Goal: Obtain resource: Download file/media

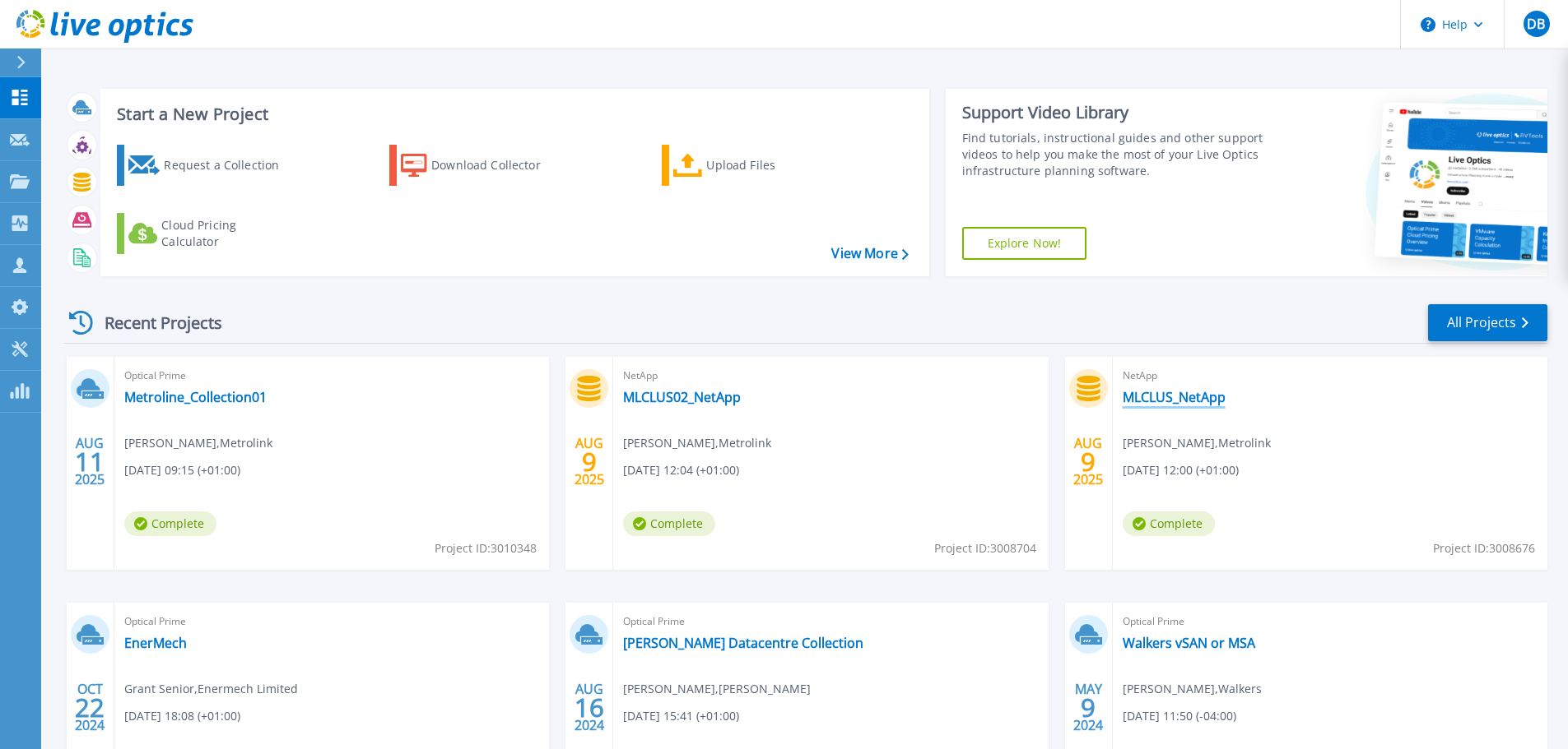
click at [1159, 399] on link "MLCLUS_NetApp" at bounding box center [1174, 397] width 103 height 16
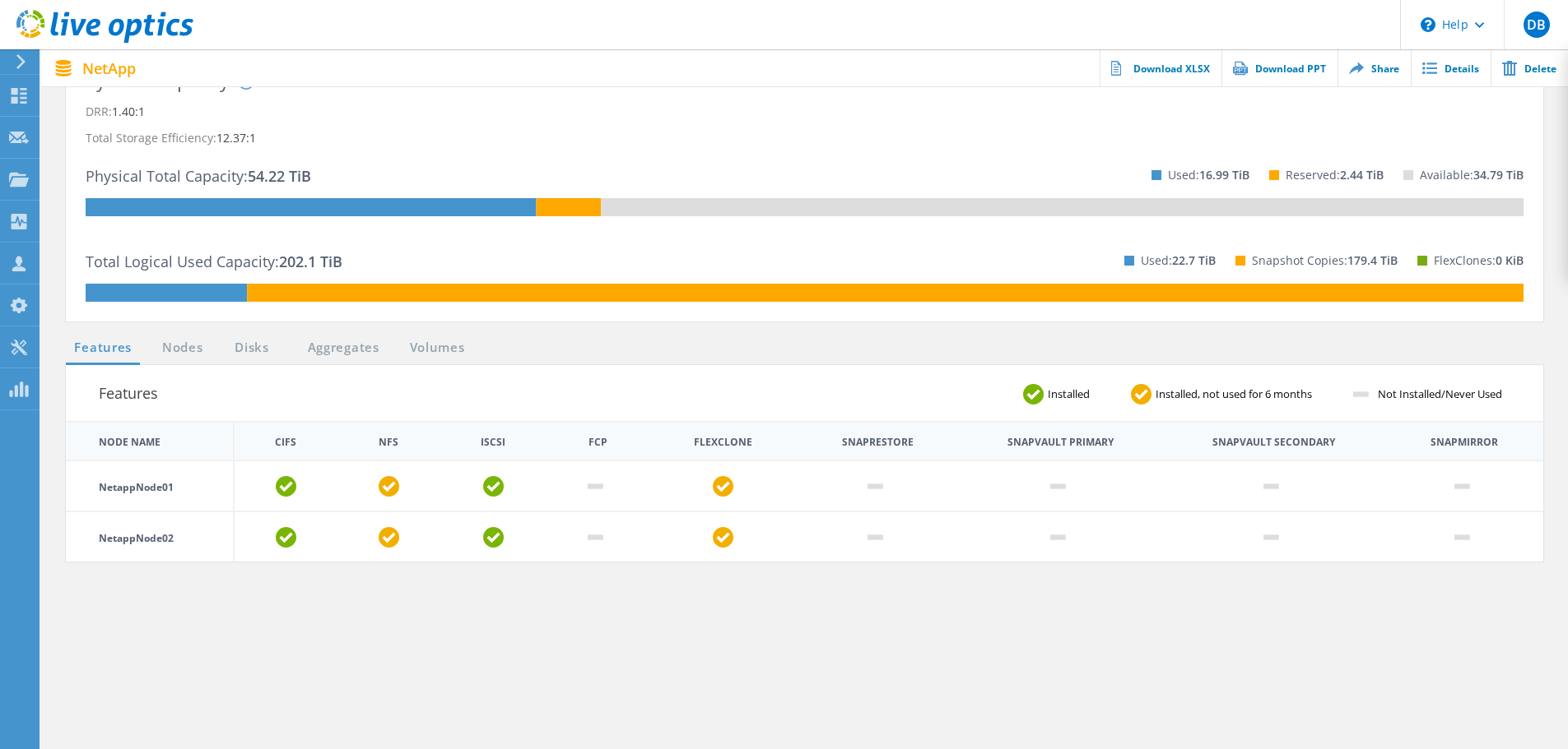
scroll to position [332, 0]
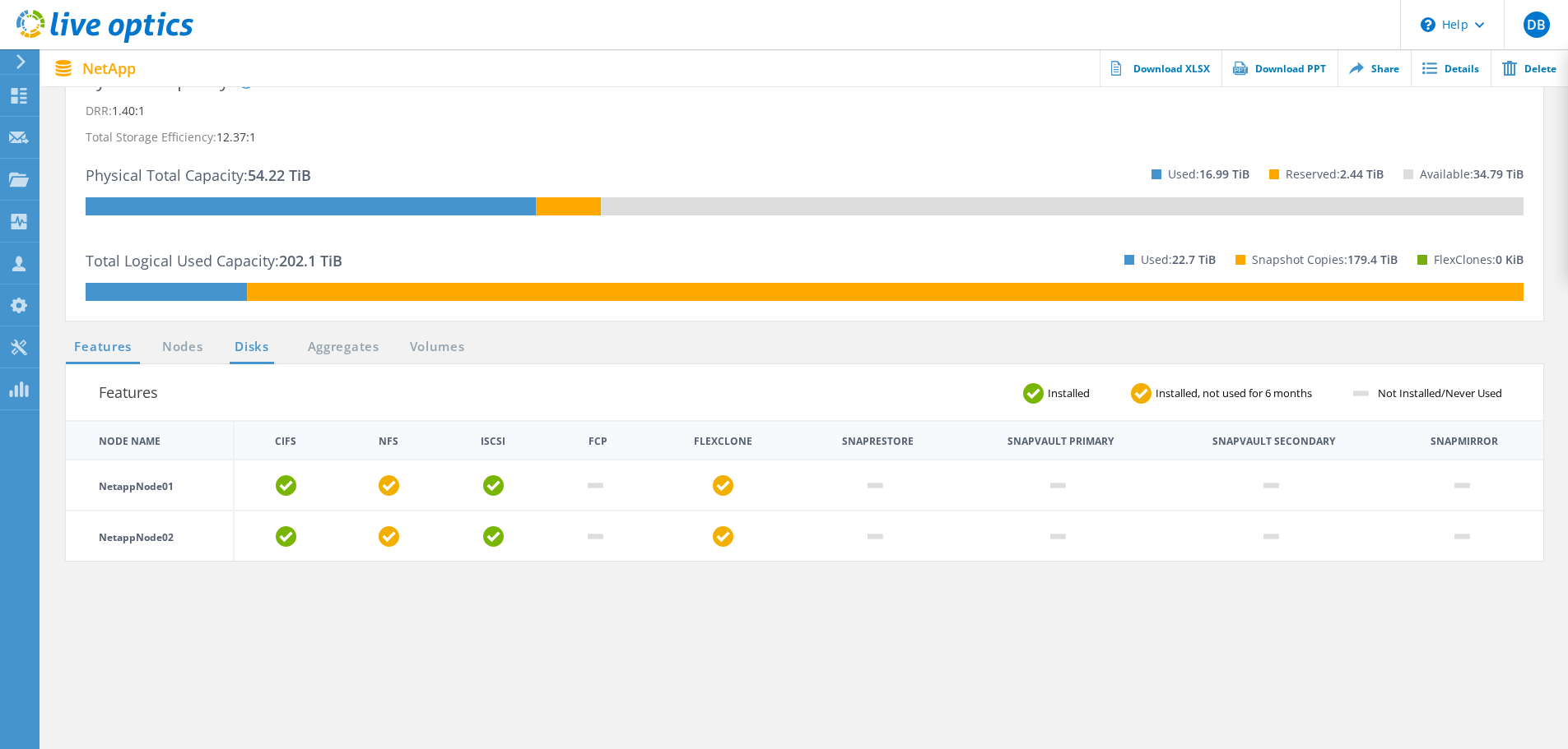
click at [239, 352] on link "Disks" at bounding box center [252, 347] width 44 height 20
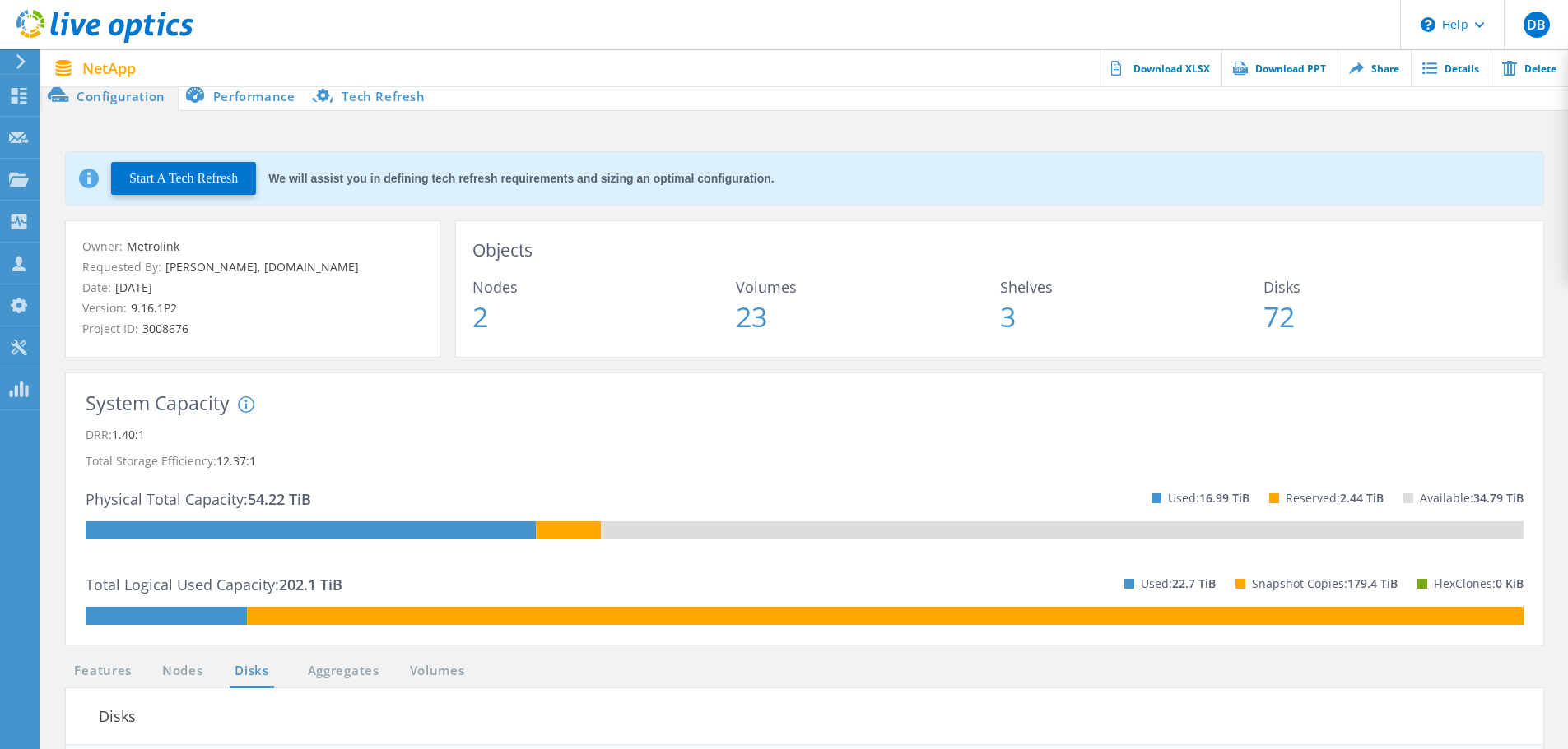
scroll to position [0, 0]
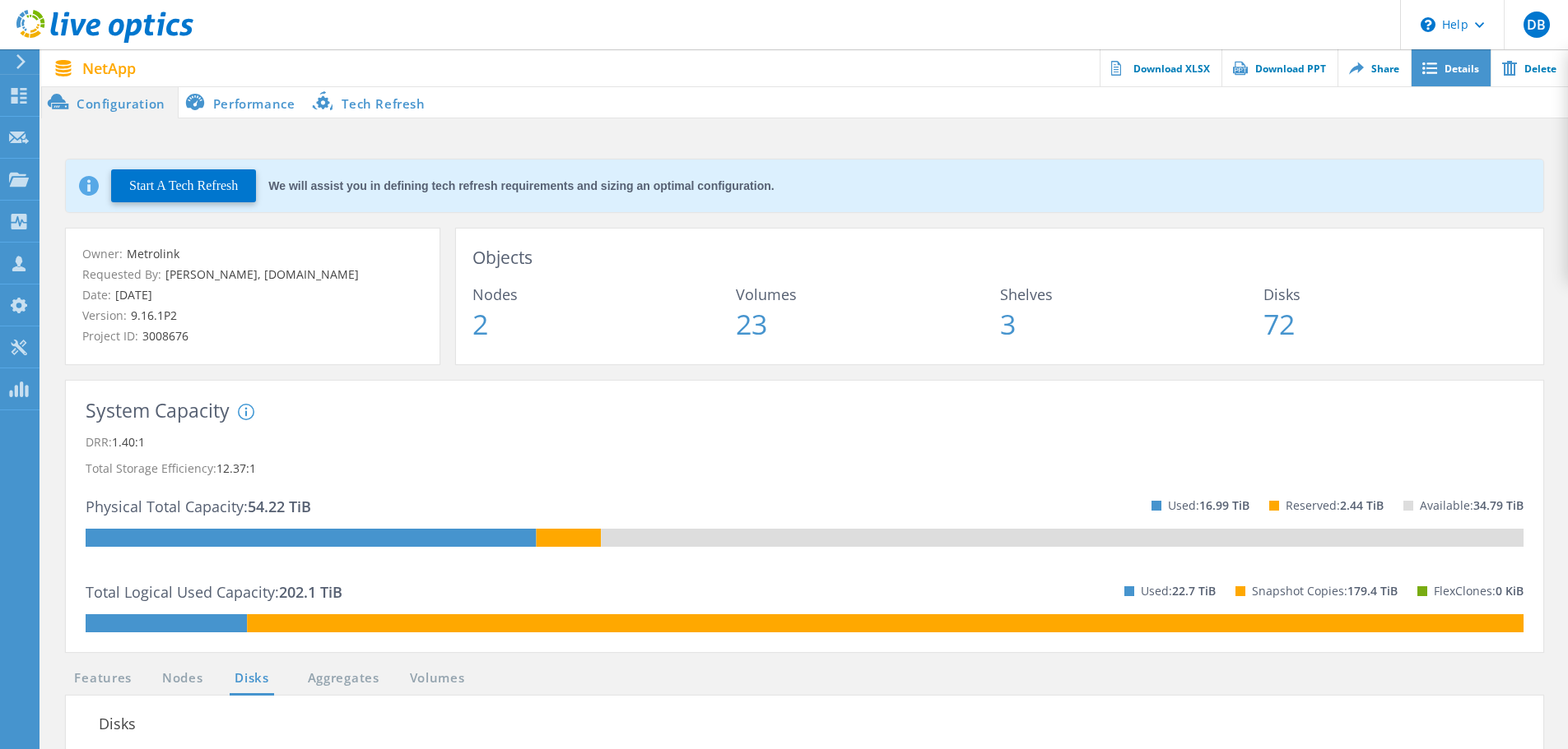
click at [1471, 69] on link "Details" at bounding box center [1451, 67] width 80 height 37
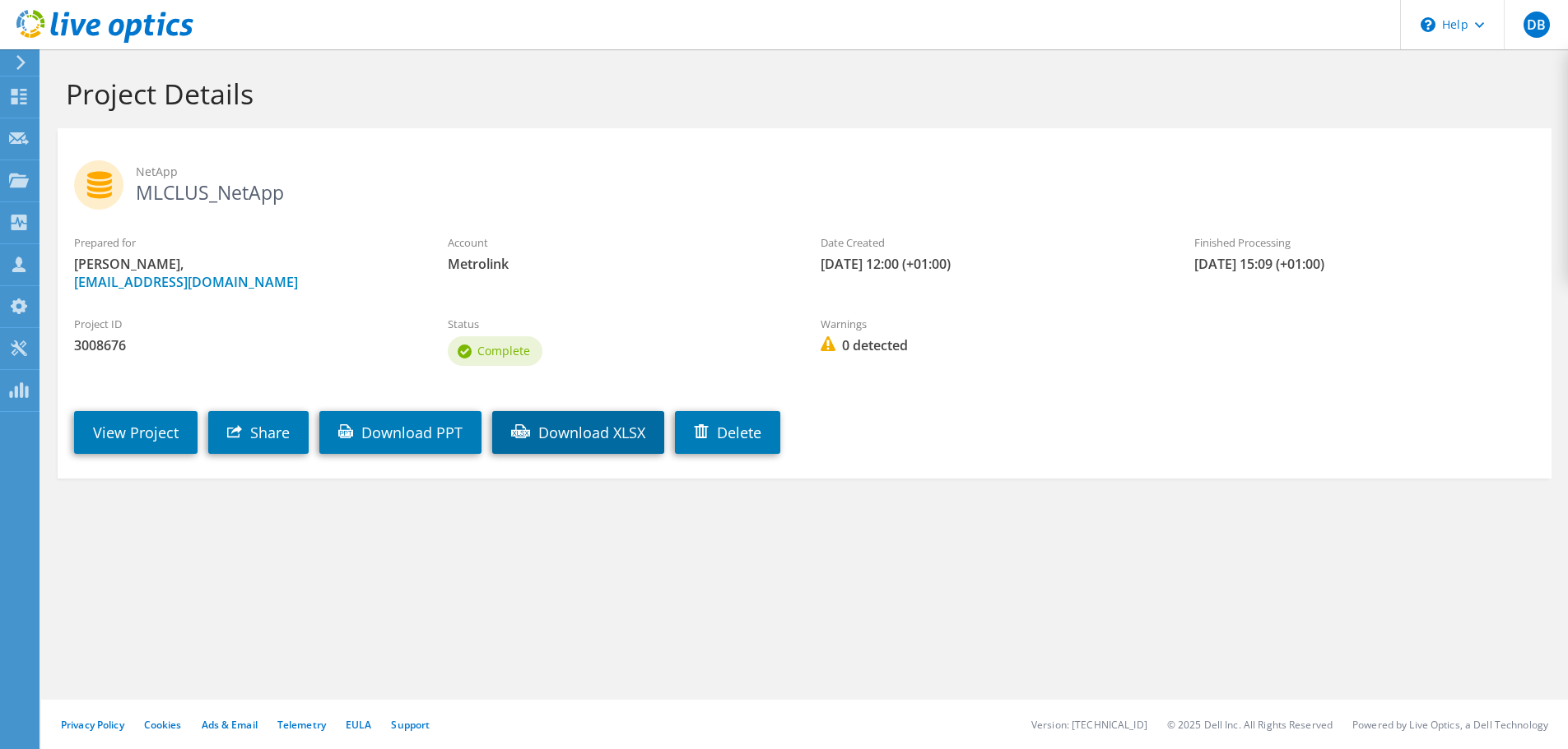
click at [543, 438] on link "Download XLSX" at bounding box center [578, 433] width 172 height 42
click at [356, 562] on section "Project Details NetApp MLCLUS_NetApp Prepared for Dipesh Virchand, dvirchand@me…" at bounding box center [804, 312] width 1527 height 528
click at [22, 56] on icon at bounding box center [20, 62] width 13 height 14
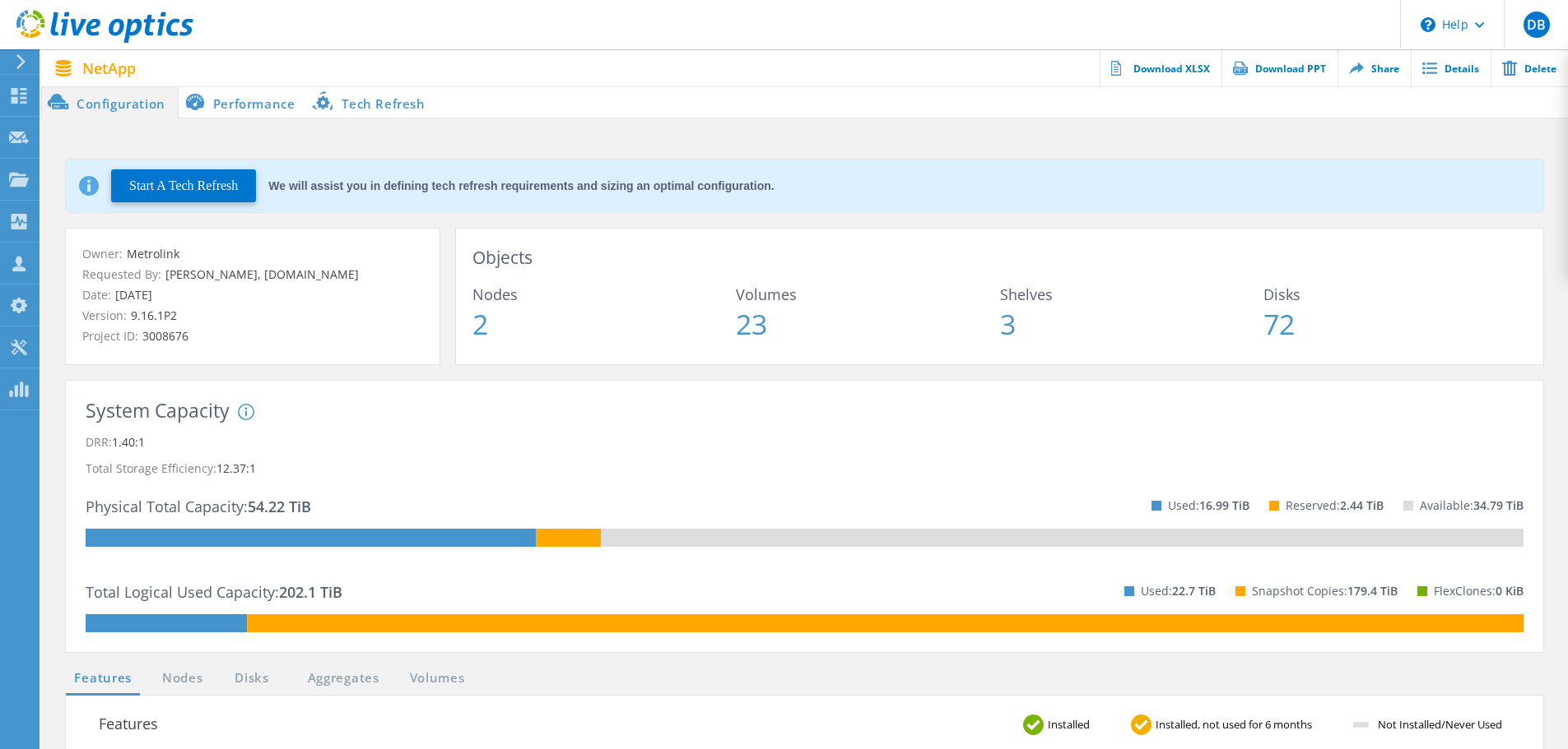
click at [250, 100] on li "Performance" at bounding box center [243, 102] width 129 height 33
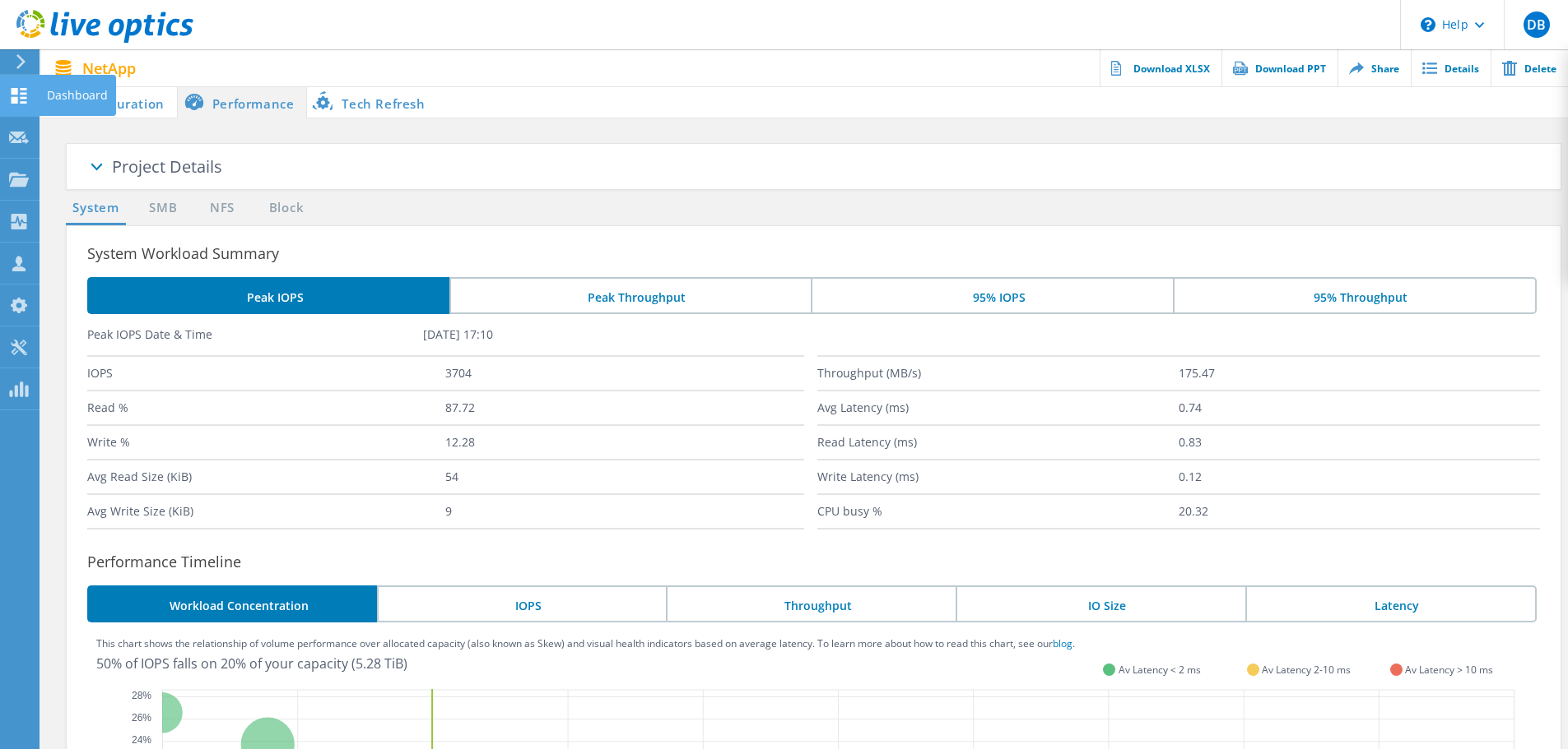
click at [110, 110] on div "Dashboard" at bounding box center [77, 95] width 77 height 41
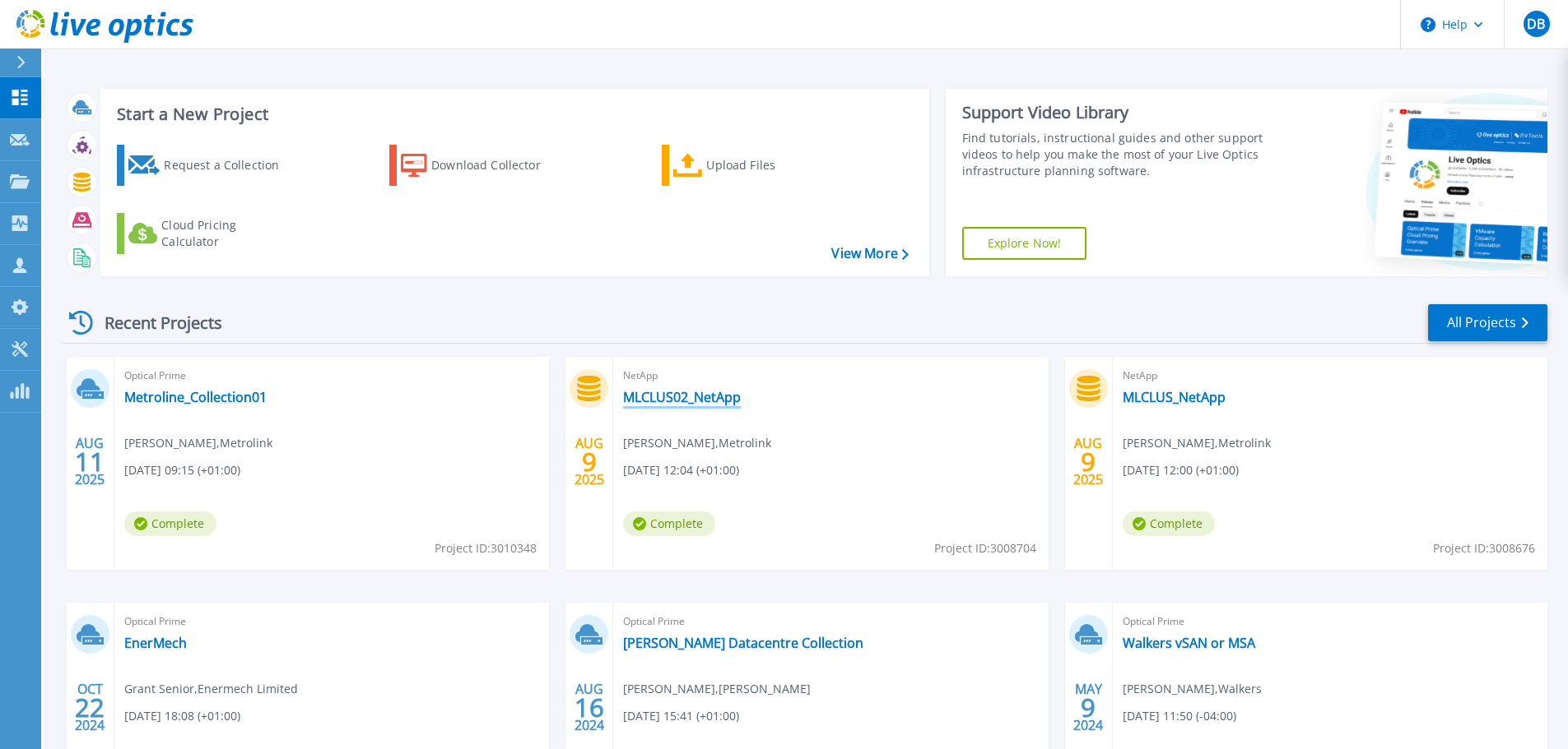
click at [675, 399] on link "MLCLUS02_NetApp" at bounding box center [682, 397] width 117 height 16
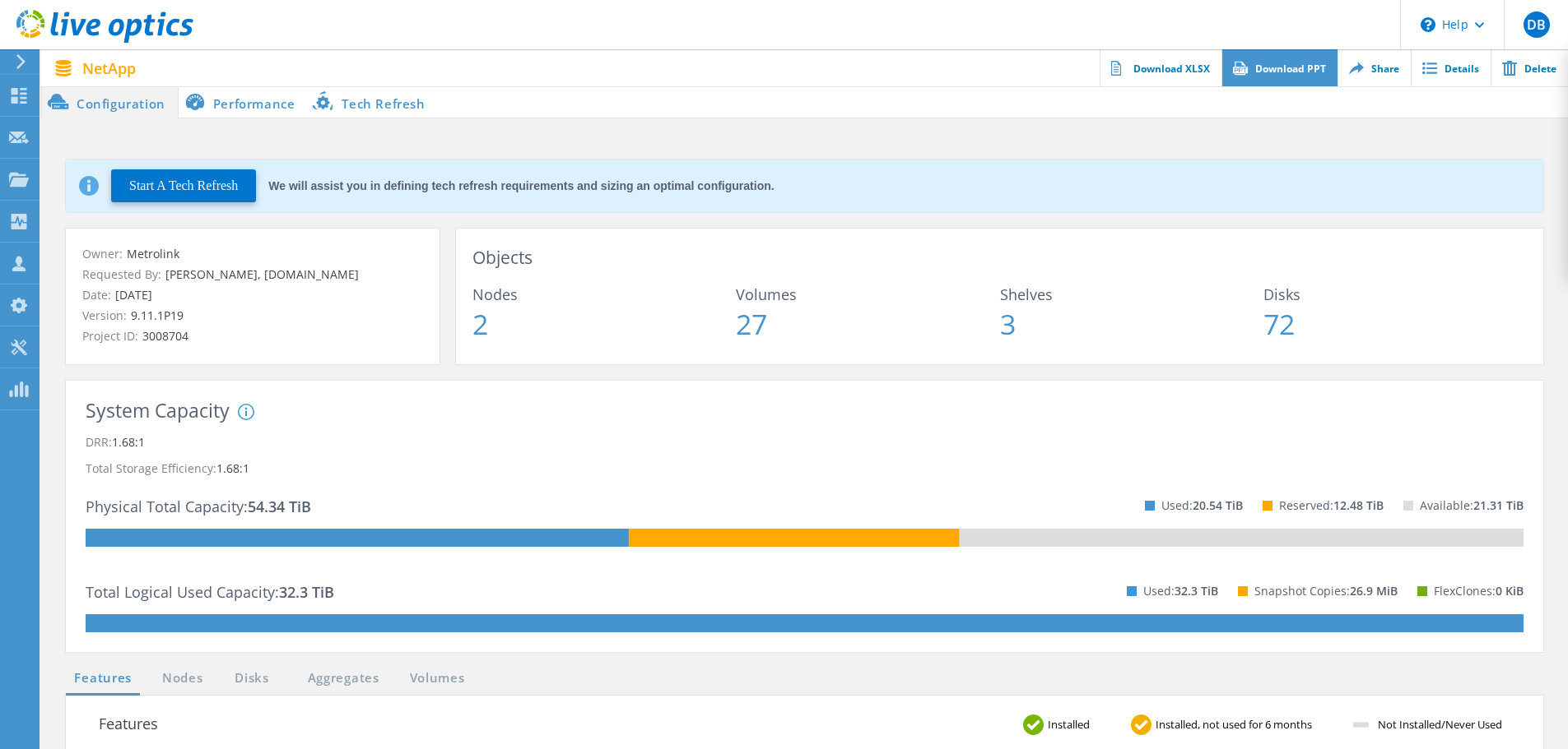
click at [1291, 65] on link "Download PPT" at bounding box center [1279, 67] width 116 height 37
click at [1147, 81] on link "Download XLSX" at bounding box center [1160, 67] width 122 height 37
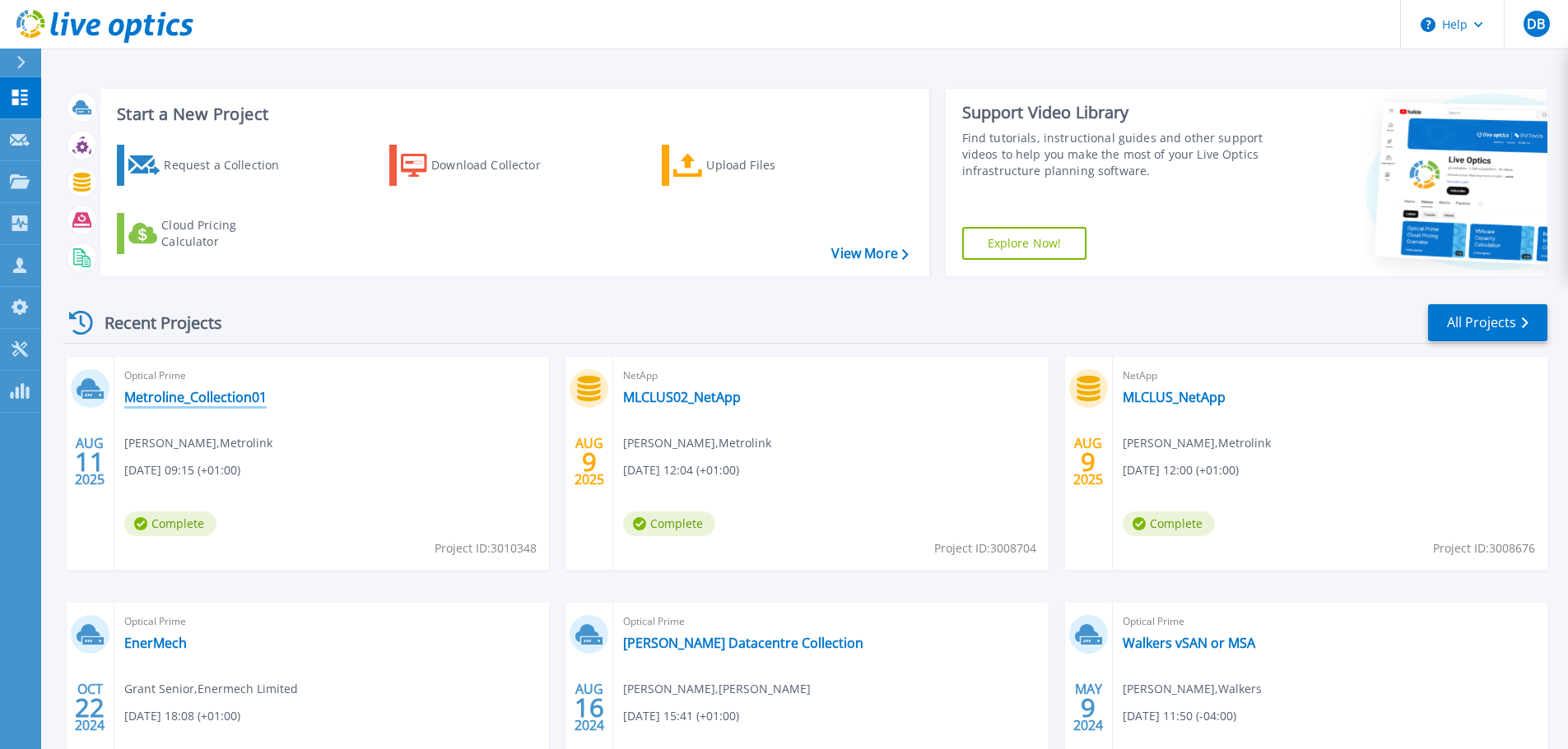
click at [167, 392] on link "Metroline_Collection01" at bounding box center [195, 397] width 142 height 16
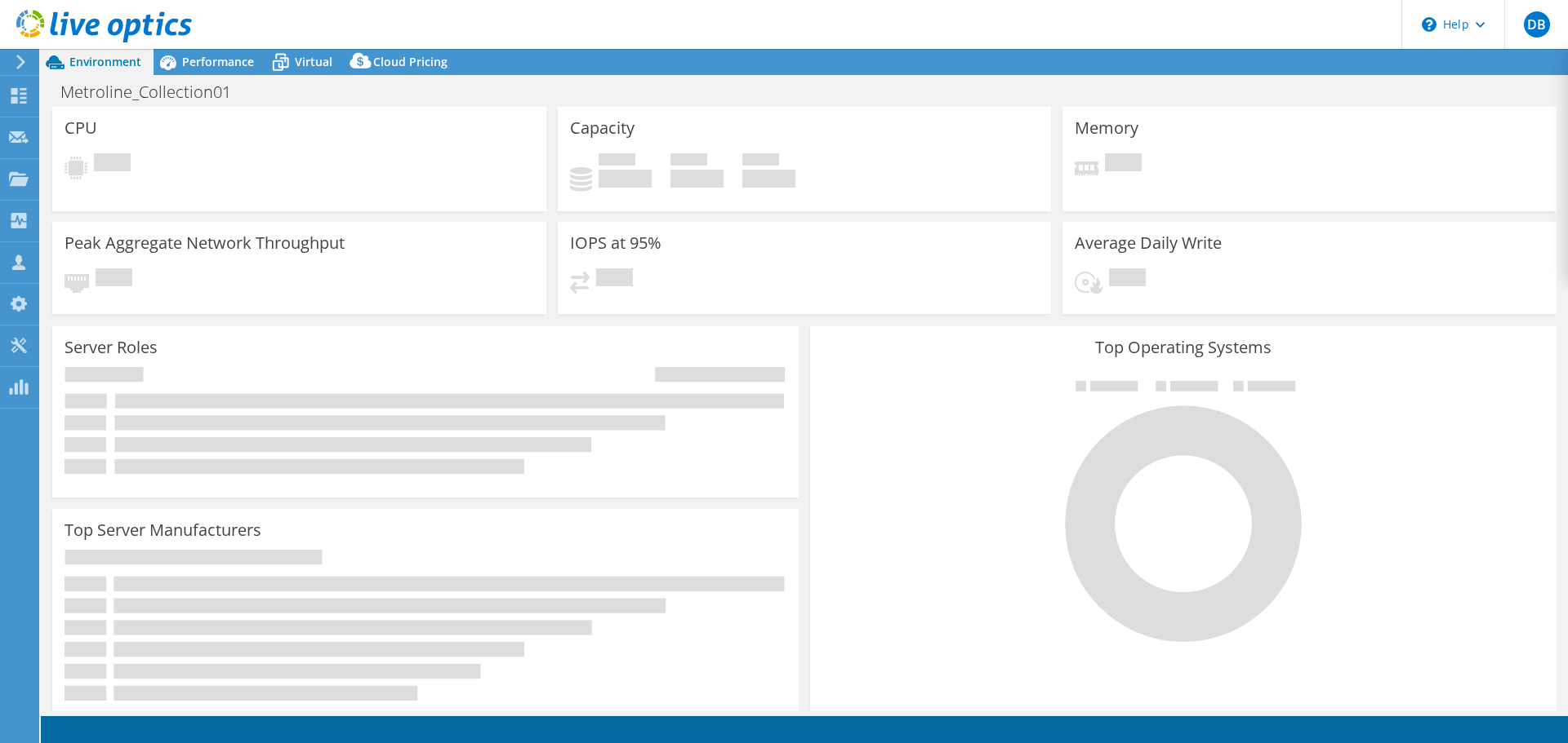
select select "USD"
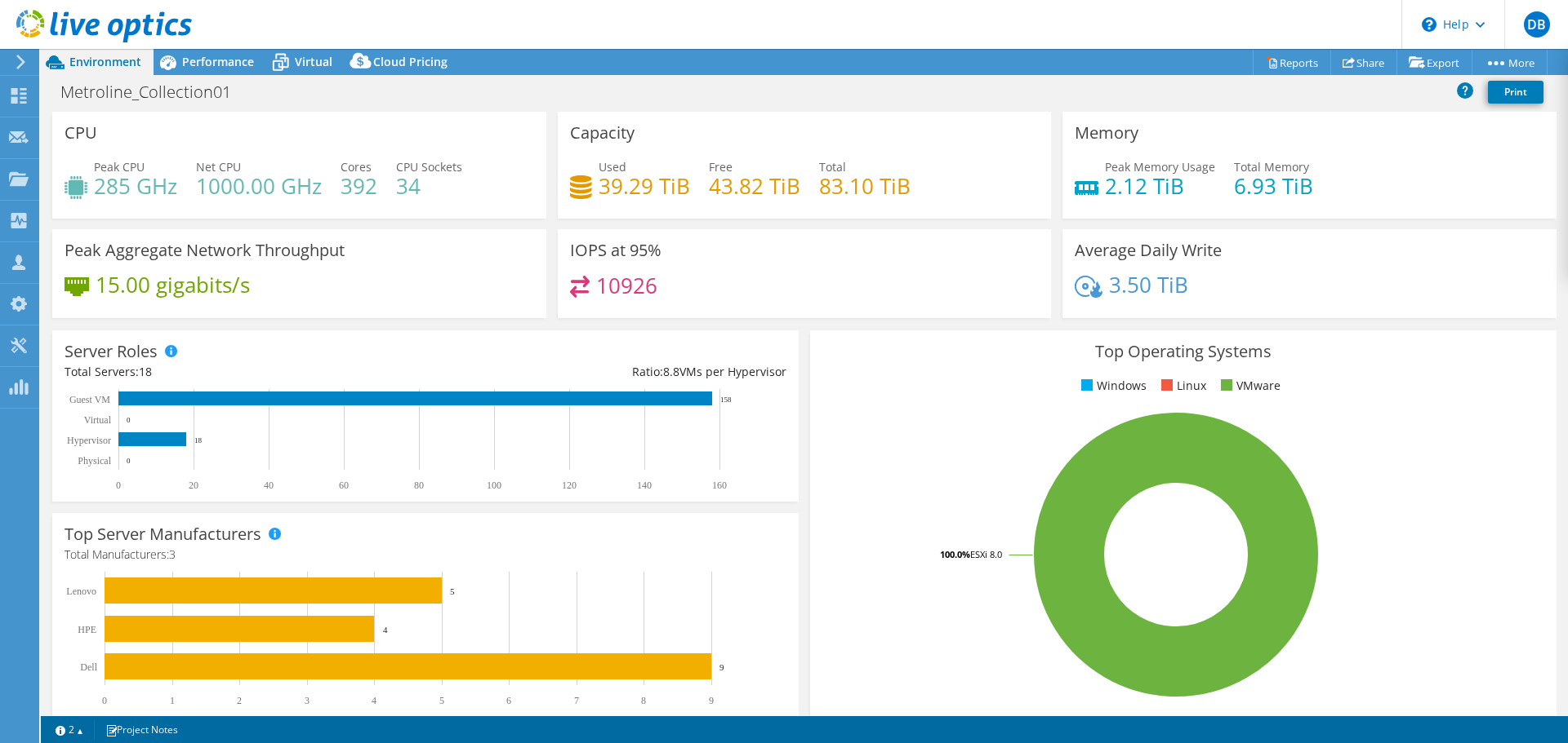
click at [880, 99] on div "Metroline_Collection01 Print" at bounding box center [805, 92] width 1527 height 31
